Goal: Information Seeking & Learning: Learn about a topic

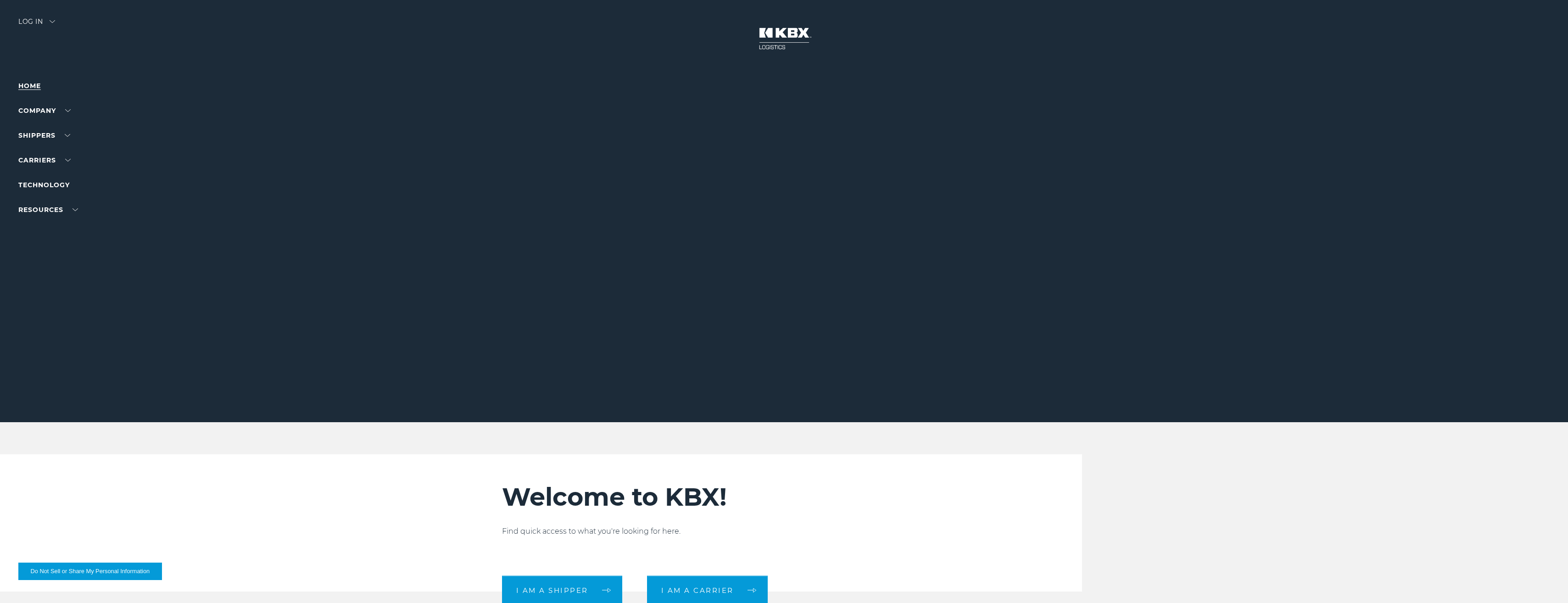
click at [35, 85] on link "Home" at bounding box center [29, 85] width 23 height 8
click at [42, 127] on link "About Us" at bounding box center [35, 127] width 34 height 7
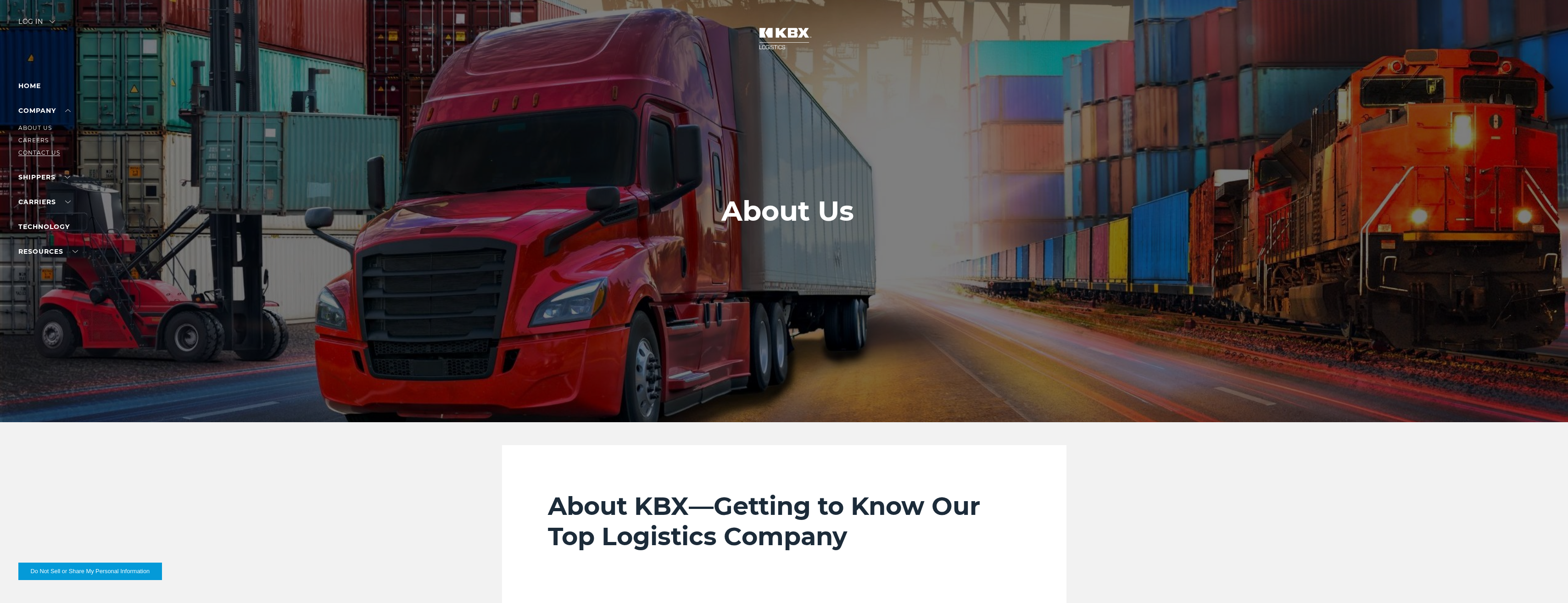
click at [49, 153] on link "Contact Us" at bounding box center [39, 152] width 42 height 7
click at [39, 152] on link "Contact Us" at bounding box center [39, 152] width 42 height 7
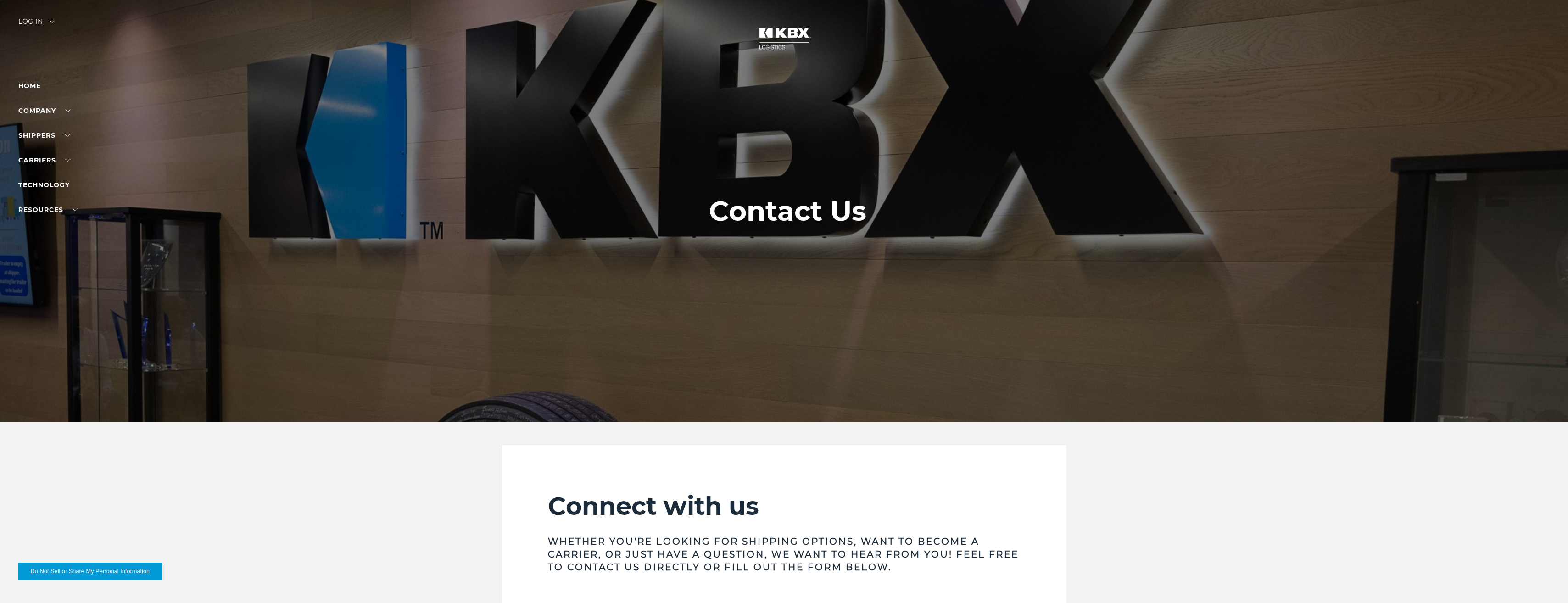
scroll to position [229, 0]
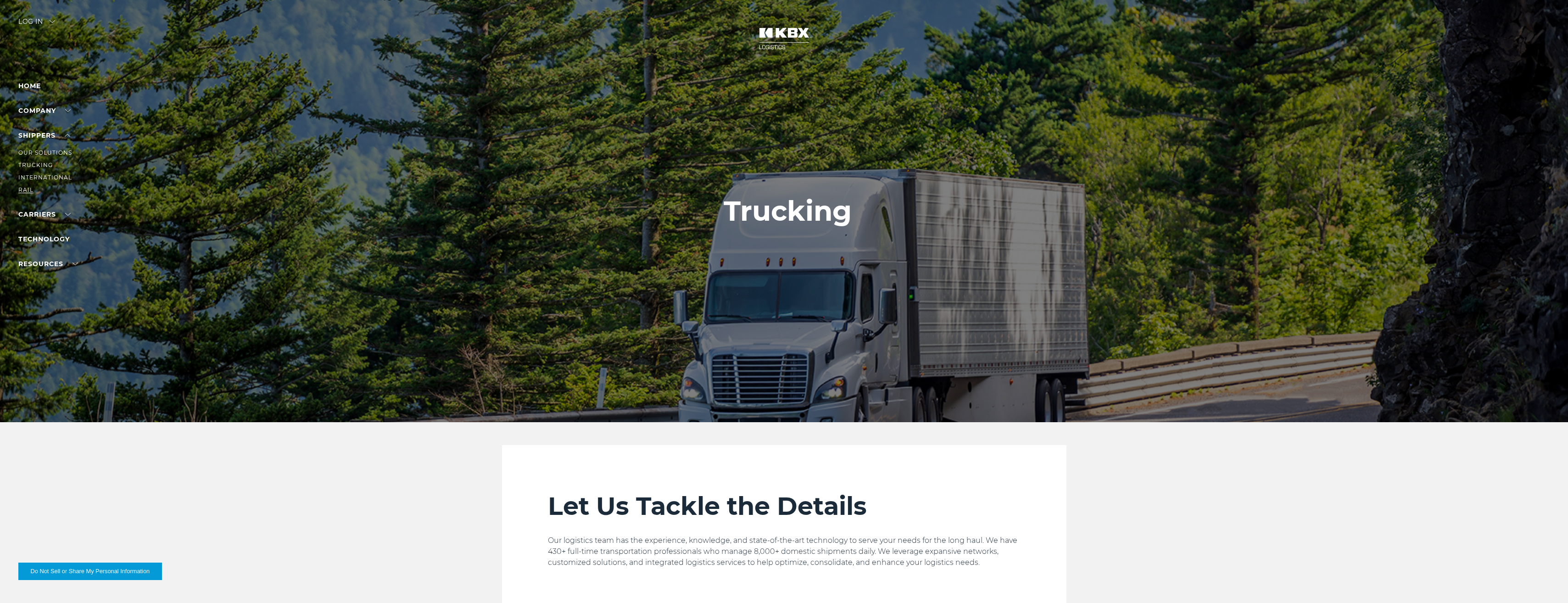
click at [23, 188] on link "RAIL" at bounding box center [26, 189] width 15 height 7
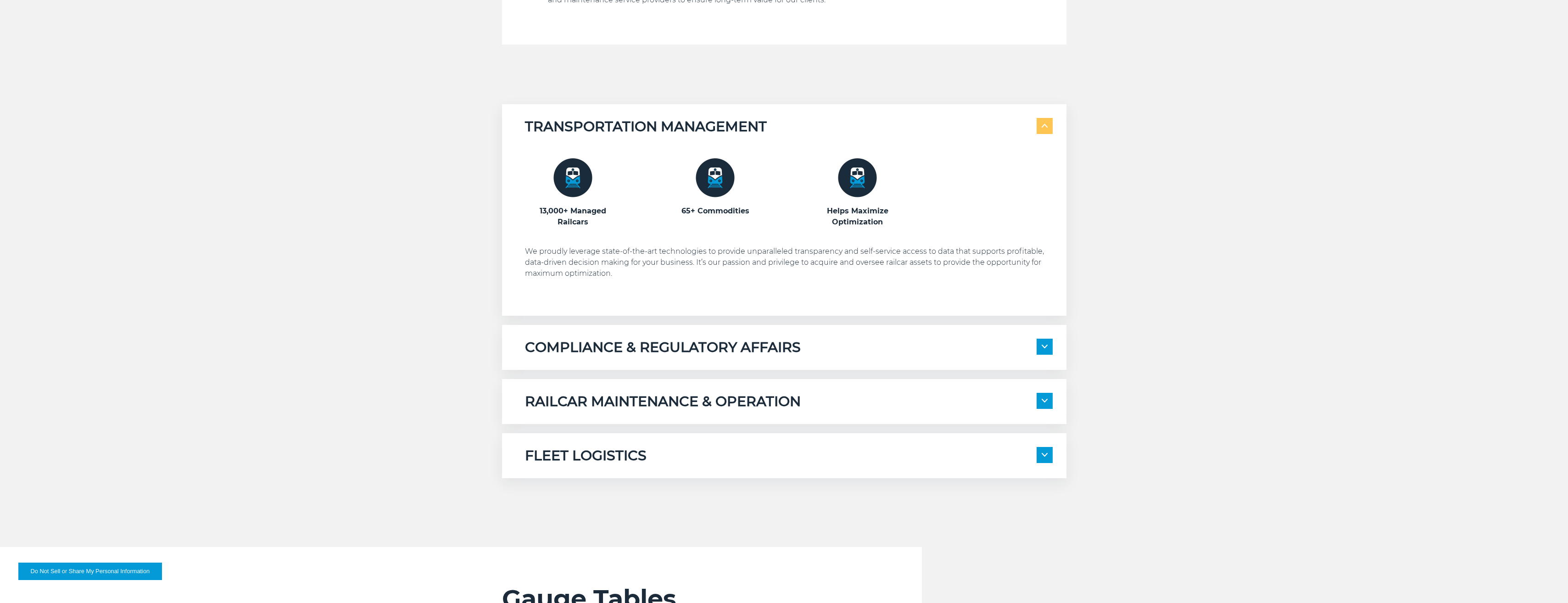
scroll to position [642, 0]
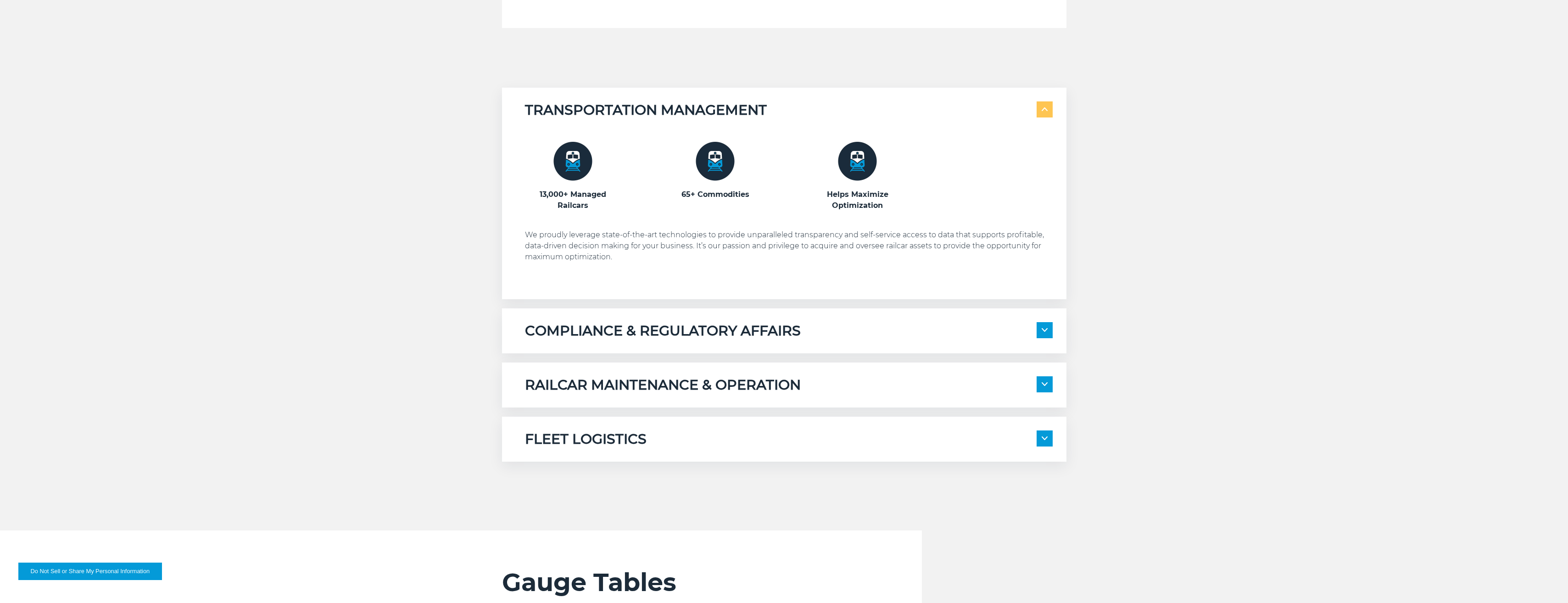
click at [1044, 384] on img at bounding box center [1045, 384] width 6 height 4
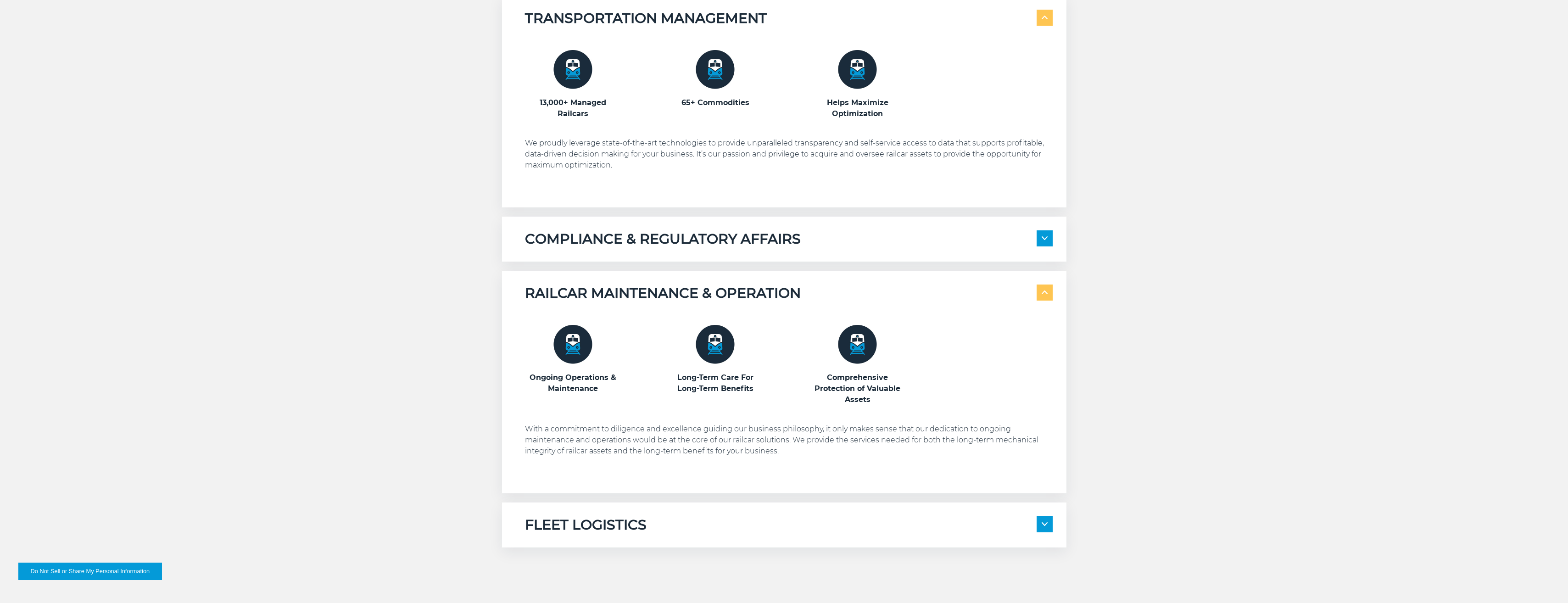
scroll to position [688, 0]
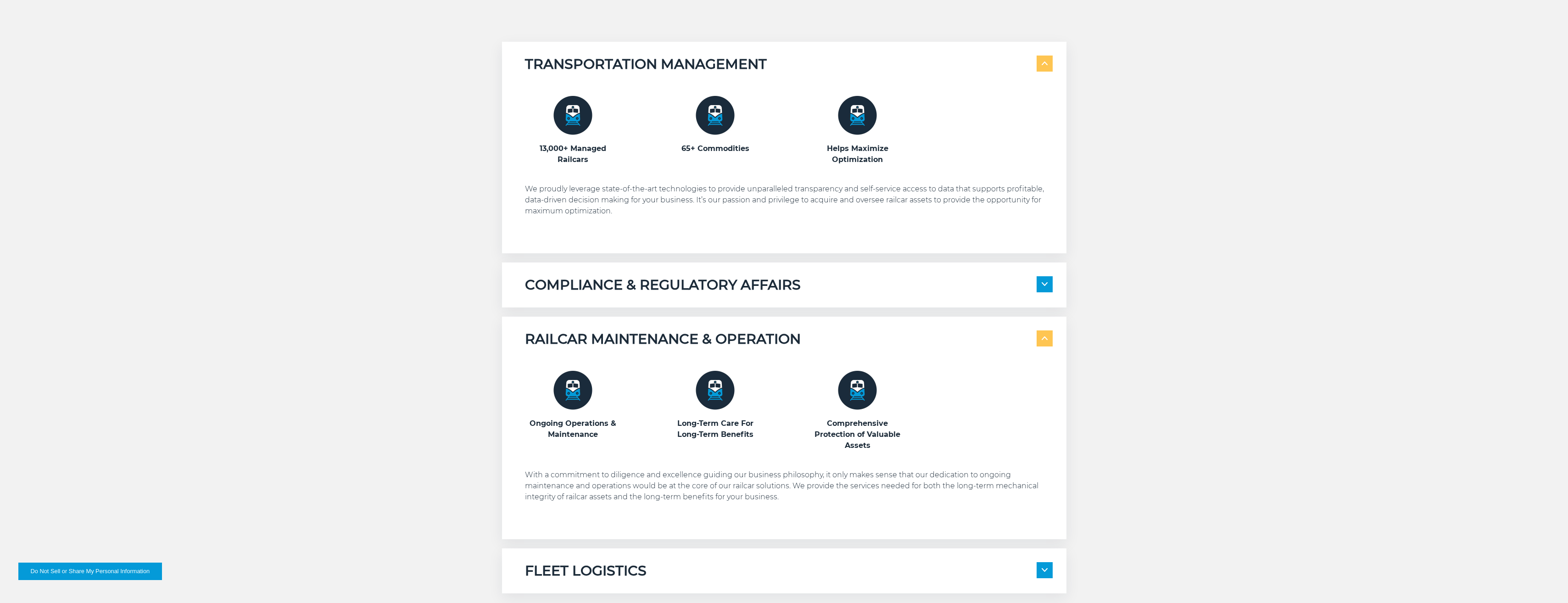
click at [575, 393] on img at bounding box center [573, 390] width 39 height 39
click at [716, 393] on img at bounding box center [715, 390] width 39 height 39
click at [869, 388] on img at bounding box center [858, 390] width 39 height 39
click at [869, 393] on img at bounding box center [858, 390] width 39 height 39
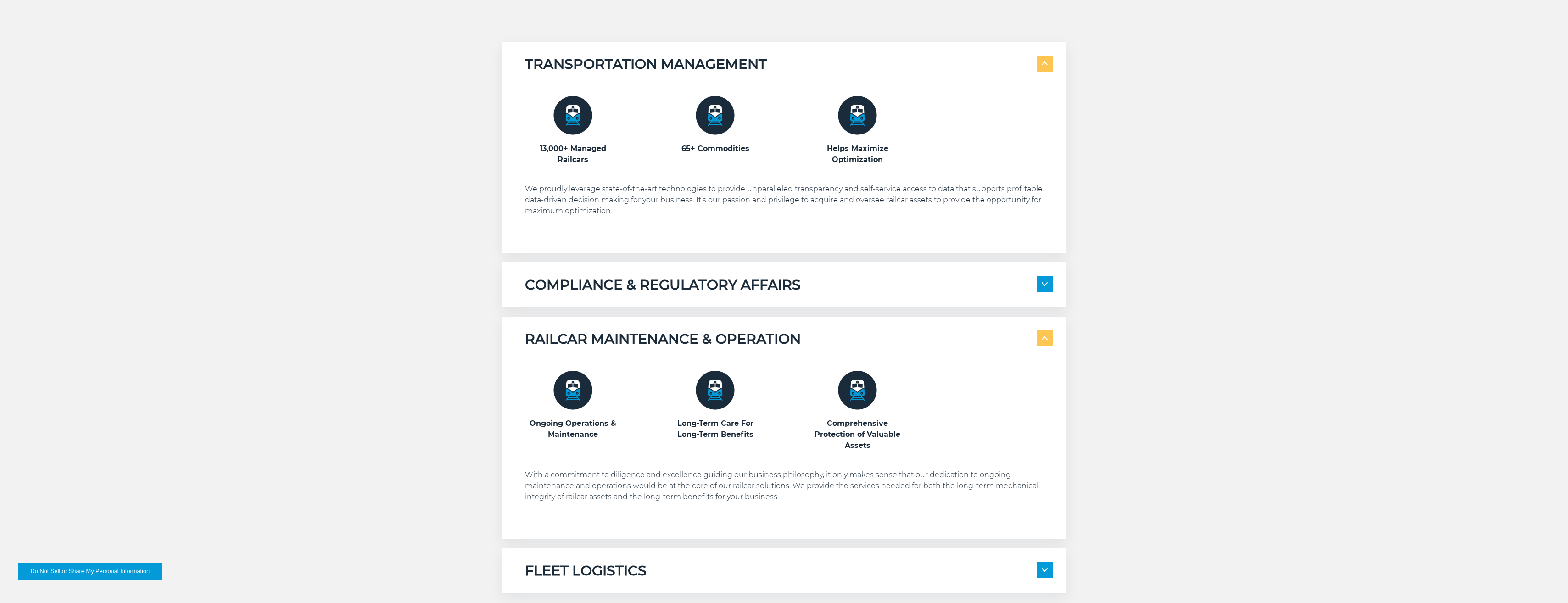
click at [715, 337] on h5 "RAILCAR MAINTENANCE & OPERATION" at bounding box center [663, 339] width 276 height 17
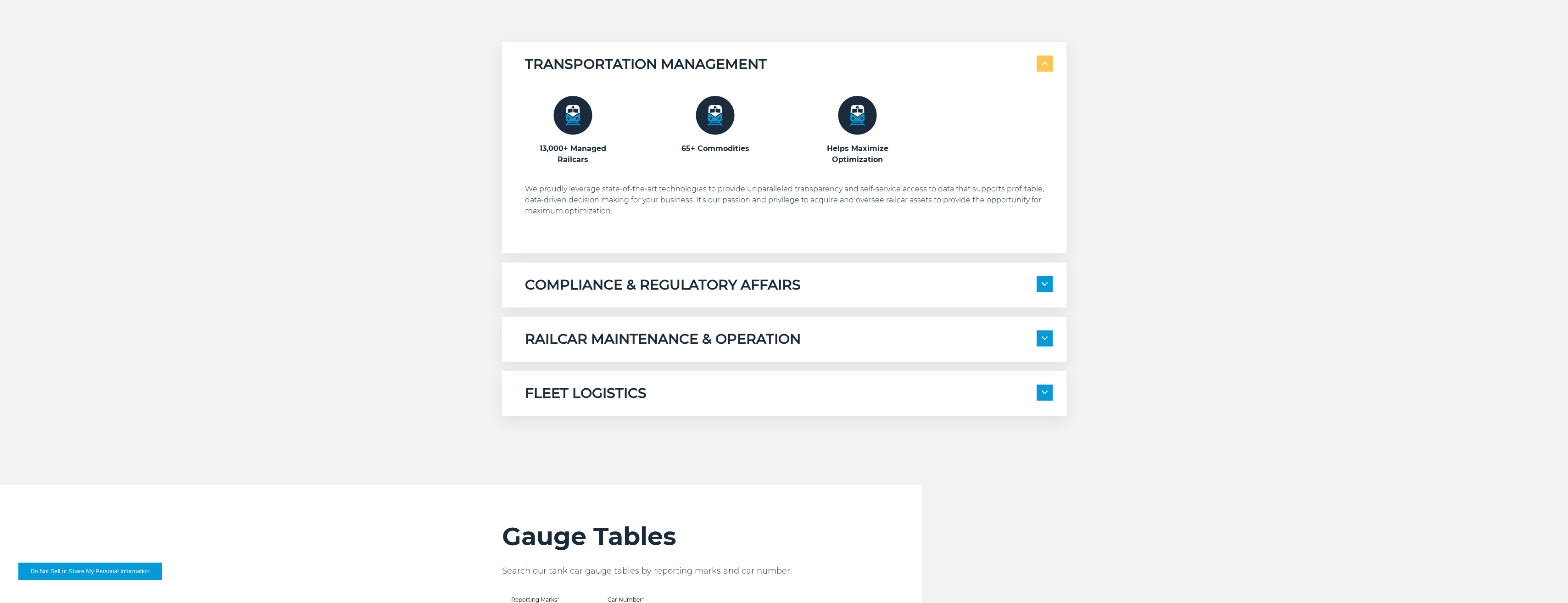
click at [715, 337] on h5 "RAILCAR MAINTENANCE & OPERATION" at bounding box center [663, 339] width 276 height 17
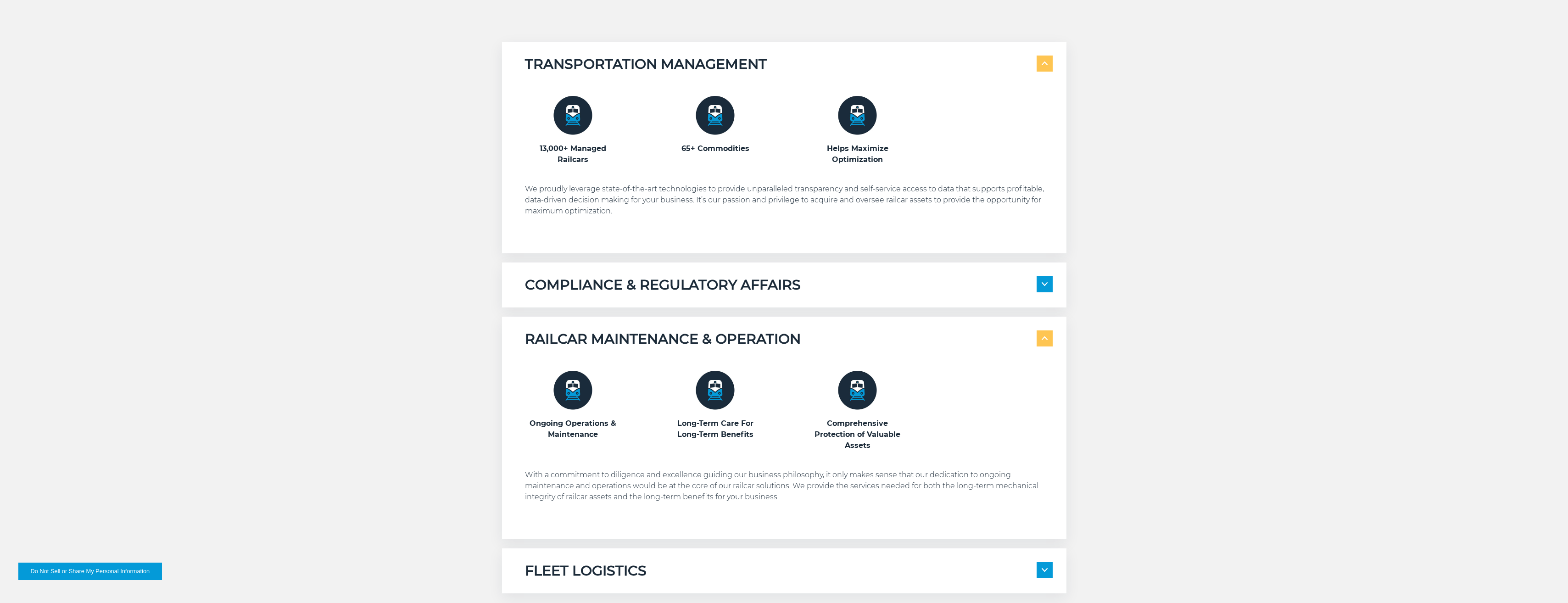
click at [569, 397] on img at bounding box center [573, 390] width 39 height 39
click at [562, 438] on h3 "Ongoing Operations & Maintenance" at bounding box center [573, 429] width 96 height 22
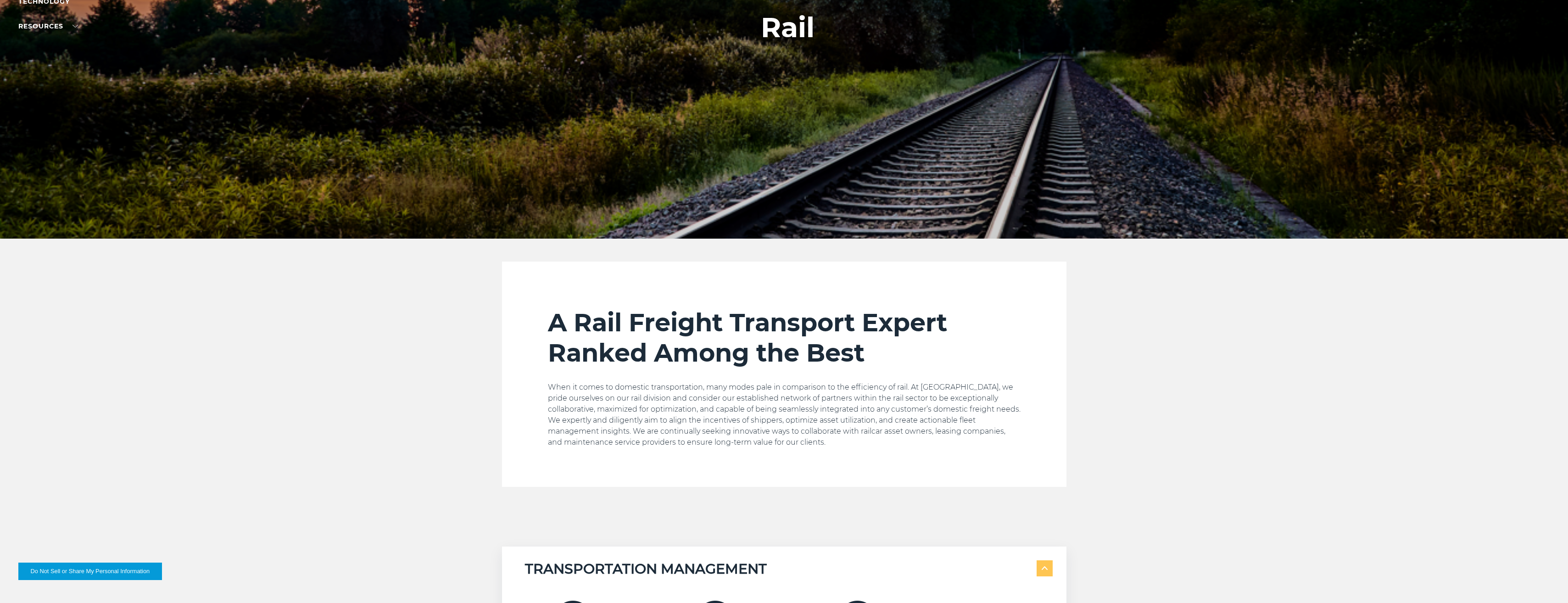
scroll to position [0, 0]
